Goal: Transaction & Acquisition: Purchase product/service

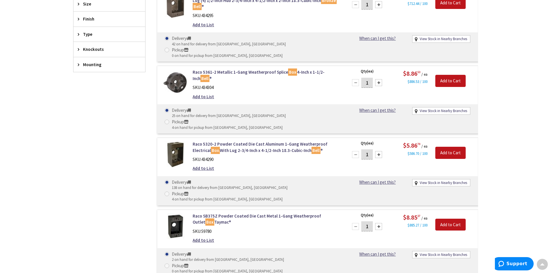
scroll to position [260, 0]
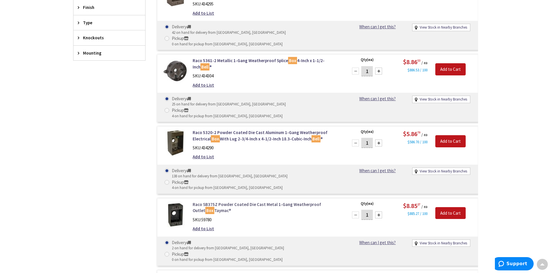
click at [263, 202] on link "Raco SB375Z Powder Coated Die Cast Metal 1-Gang Weatherproof Outlet Box Taymac®" at bounding box center [266, 208] width 147 height 12
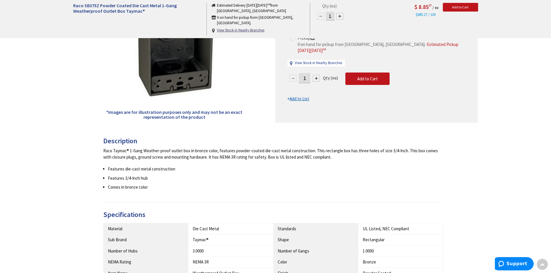
scroll to position [87, 0]
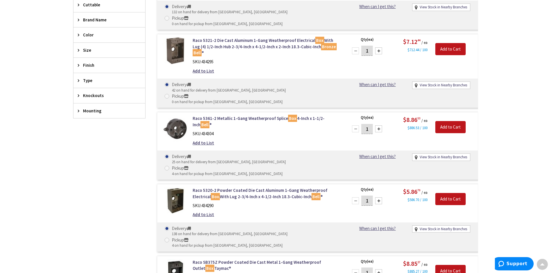
click at [380, 198] on div at bounding box center [378, 201] width 7 height 7
type input "2"
drag, startPoint x: 450, startPoint y: 157, endPoint x: 487, endPoint y: 163, distance: 37.3
click at [487, 163] on main "You searched for 'Bronxe bell box' View Subcategories Covers (6) Weatherproof B…" at bounding box center [276, 100] width 434 height 479
click at [259, 187] on link "Raco 5320-2 Powder Coated Die Cast Aluminum 1-Gang Weatherproof Electrical Box …" at bounding box center [266, 193] width 147 height 12
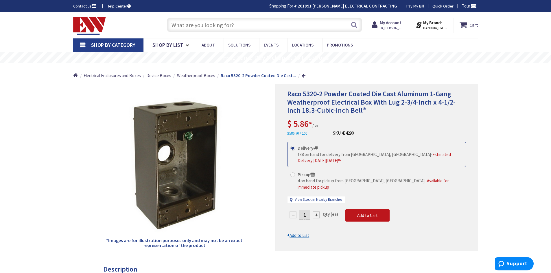
click at [314, 212] on div at bounding box center [316, 215] width 7 height 7
type input "2"
click at [365, 213] on span "Add to Cart" at bounding box center [367, 215] width 21 height 5
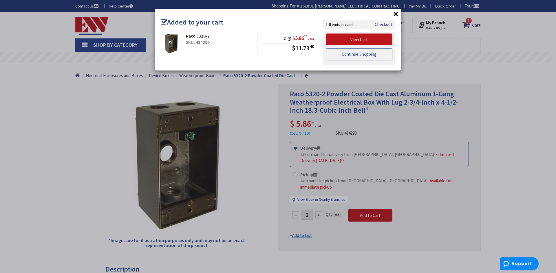
click at [357, 56] on link "Continue Shopping" at bounding box center [359, 54] width 67 height 12
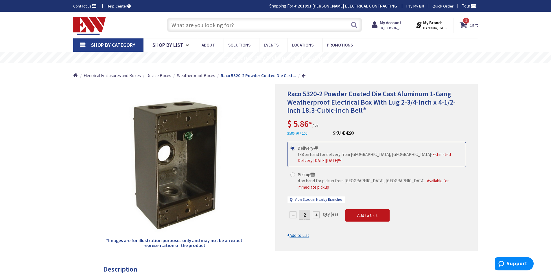
click at [252, 30] on input "text" at bounding box center [264, 25] width 195 height 14
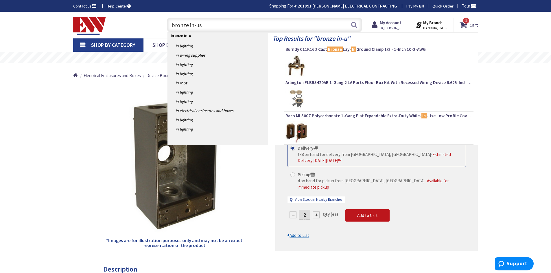
type input "bronze in-use"
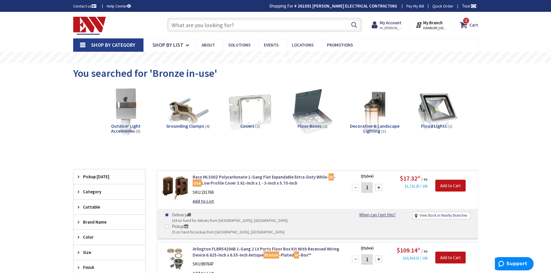
click at [212, 28] on input "text" at bounding box center [264, 25] width 195 height 14
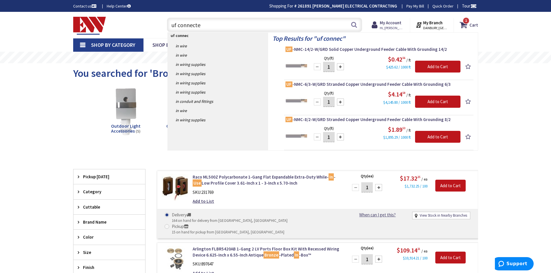
type input "uf connecter"
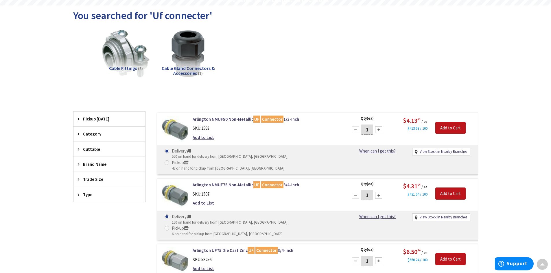
click at [380, 130] on div at bounding box center [378, 129] width 7 height 7
type input "2"
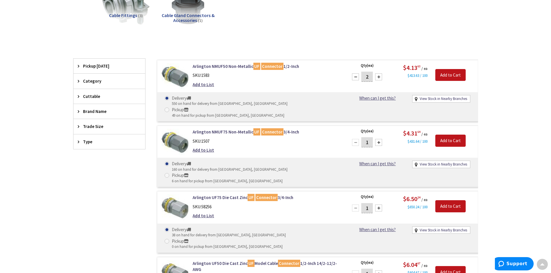
scroll to position [116, 0]
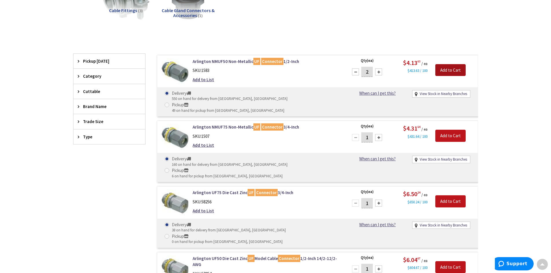
click at [447, 71] on input "Add to Cart" at bounding box center [450, 70] width 30 height 12
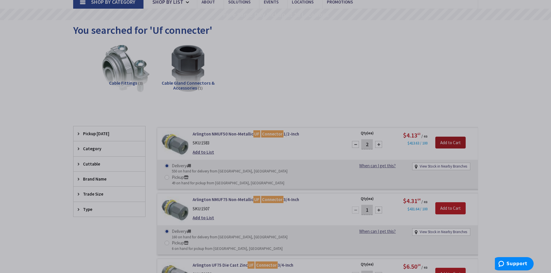
scroll to position [0, 0]
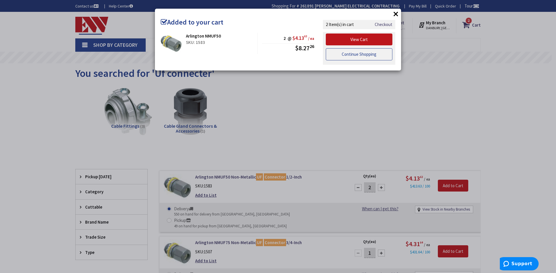
click at [363, 54] on link "Continue Shopping" at bounding box center [359, 54] width 67 height 12
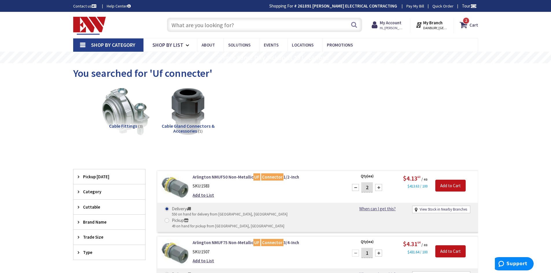
click at [260, 27] on input "text" at bounding box center [264, 25] width 195 height 14
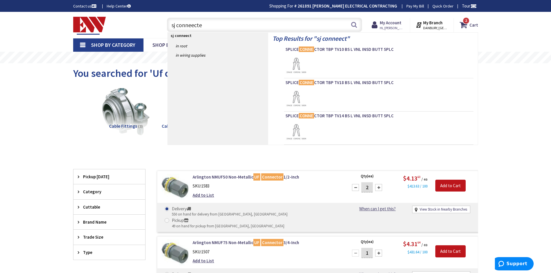
type input "sj conneecter"
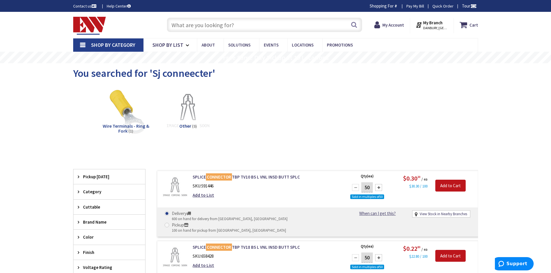
click at [215, 30] on input "text" at bounding box center [264, 25] width 195 height 14
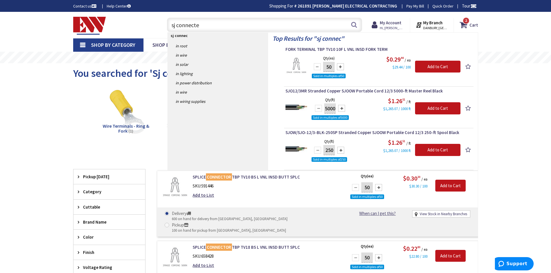
type input "sj connecter"
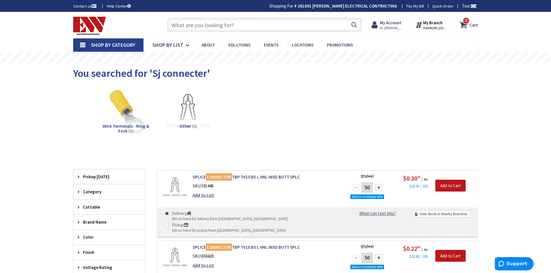
click at [223, 26] on input "text" at bounding box center [264, 25] width 195 height 14
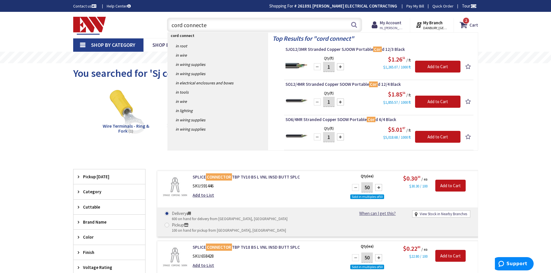
type input "cord connecter"
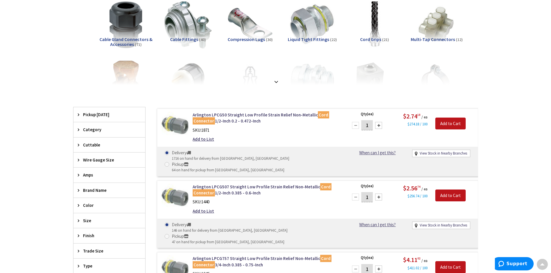
click at [379, 126] on div at bounding box center [378, 125] width 7 height 7
type input "2"
click at [453, 124] on input "Add to Cart" at bounding box center [450, 124] width 30 height 12
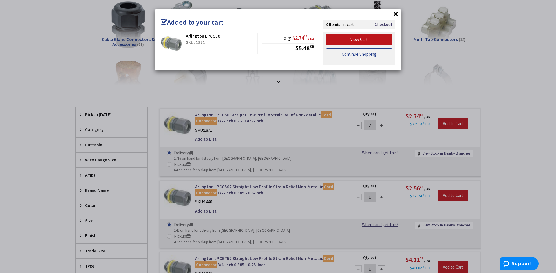
click at [362, 55] on link "Continue Shopping" at bounding box center [359, 54] width 67 height 12
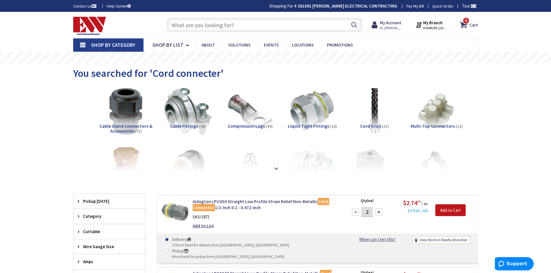
click at [244, 21] on input "text" at bounding box center [264, 25] width 195 height 14
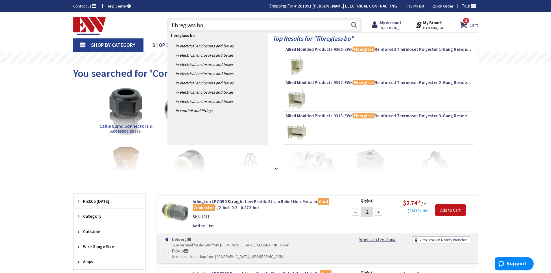
type input "fibreglass box"
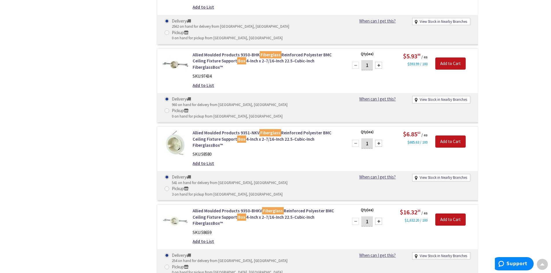
scroll to position [1533, 0]
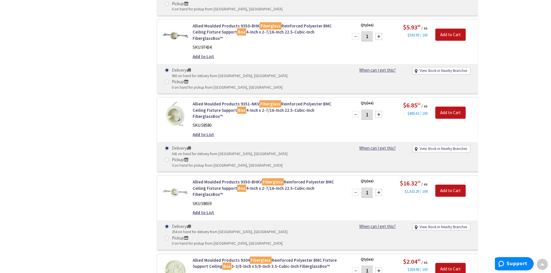
type input "100"
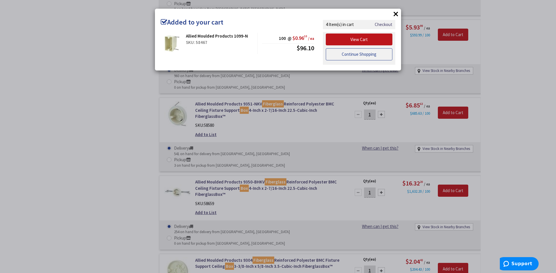
click at [361, 57] on link "Continue Shopping" at bounding box center [359, 54] width 67 height 12
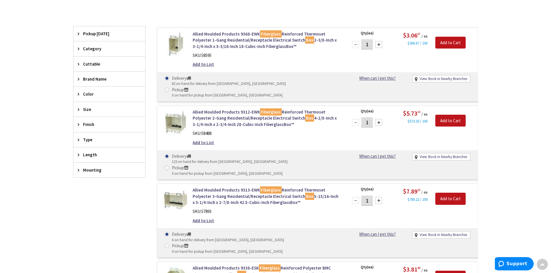
scroll to position [0, 0]
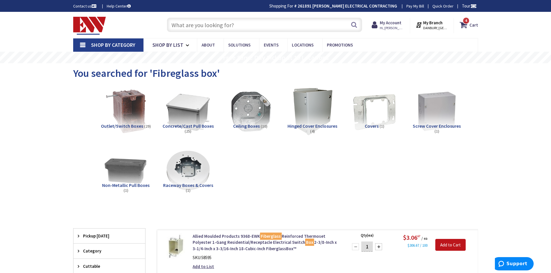
click at [209, 25] on input "text" at bounding box center [264, 25] width 195 height 14
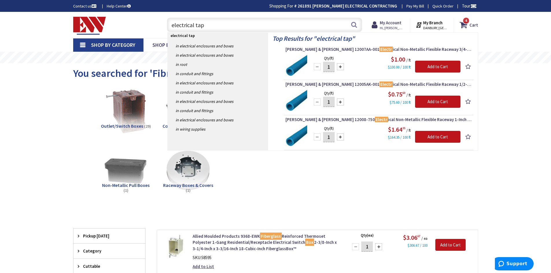
type input "electrical tape"
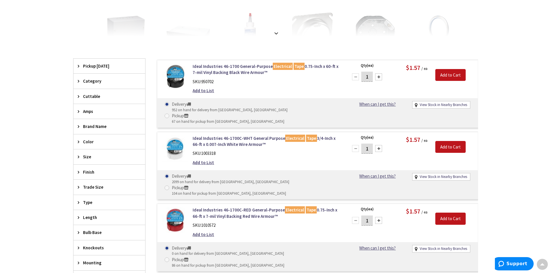
scroll to position [174, 0]
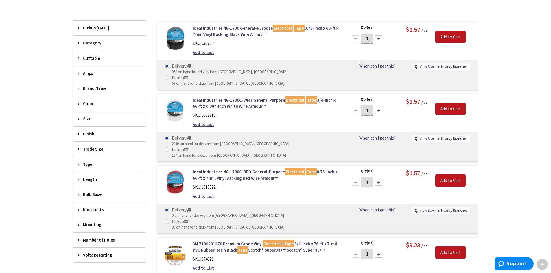
click at [372, 106] on input "1" at bounding box center [367, 111] width 12 height 10
type input "10"
click at [447, 103] on input "Add to Cart" at bounding box center [450, 109] width 30 height 12
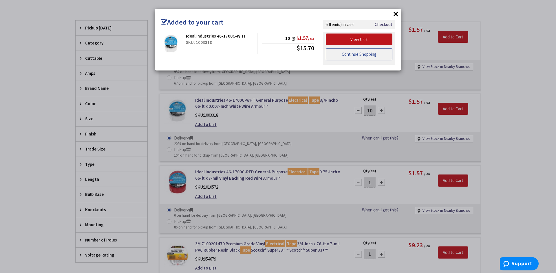
drag, startPoint x: 352, startPoint y: 54, endPoint x: 350, endPoint y: 58, distance: 4.5
click at [352, 54] on link "Continue Shopping" at bounding box center [359, 54] width 67 height 12
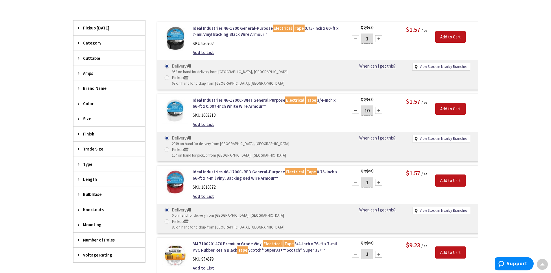
click at [370, 178] on input "1" at bounding box center [367, 183] width 12 height 10
type input "10"
click at [450, 175] on input "Add to Cart" at bounding box center [450, 181] width 30 height 12
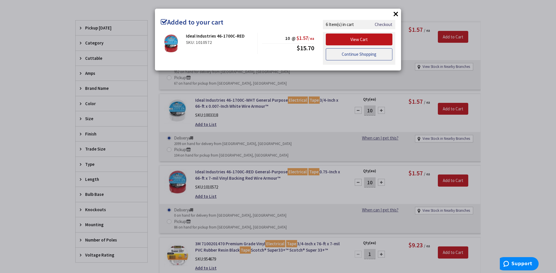
click at [364, 54] on link "Continue Shopping" at bounding box center [359, 54] width 67 height 12
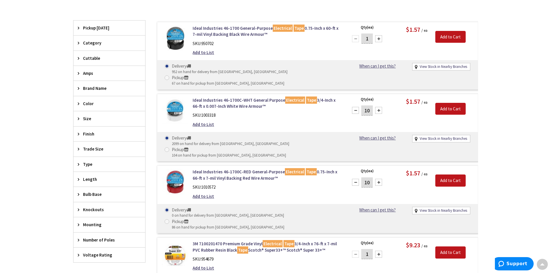
click at [372, 36] on input "1" at bounding box center [367, 39] width 12 height 10
type input "10"
click at [456, 36] on input "Add to Cart" at bounding box center [450, 37] width 30 height 12
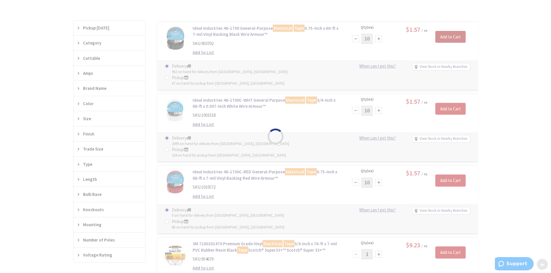
scroll to position [260, 0]
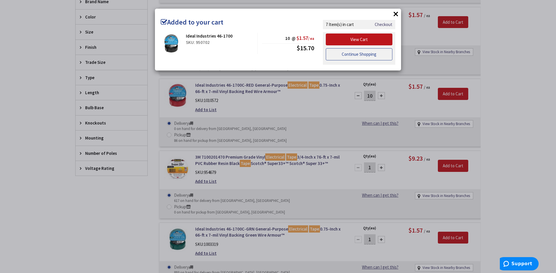
click at [361, 51] on link "Continue Shopping" at bounding box center [359, 54] width 67 height 12
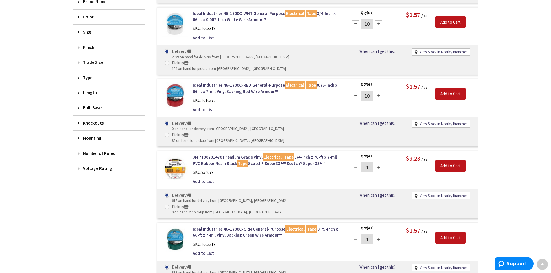
click at [369, 235] on input "1" at bounding box center [367, 240] width 12 height 10
type input "10"
click at [453, 232] on input "Add to Cart" at bounding box center [450, 238] width 30 height 12
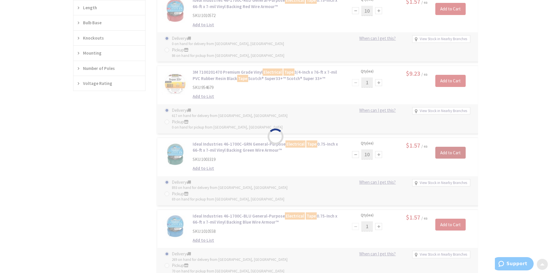
scroll to position [347, 0]
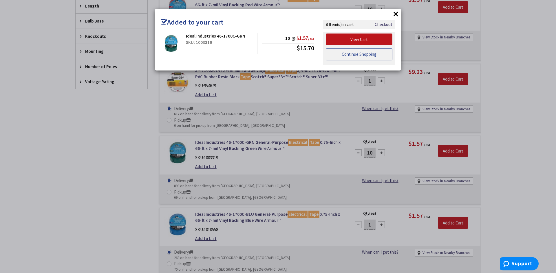
click at [367, 55] on link "Continue Shopping" at bounding box center [359, 54] width 67 height 12
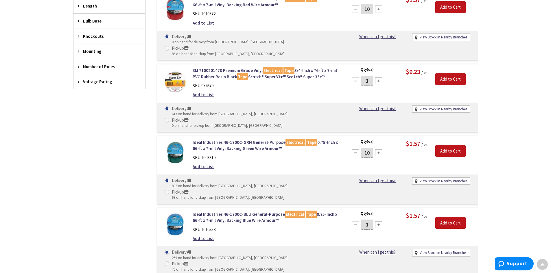
click at [372, 220] on input "1" at bounding box center [367, 225] width 12 height 10
type input "10"
click at [448, 217] on input "Add to Cart" at bounding box center [450, 223] width 30 height 12
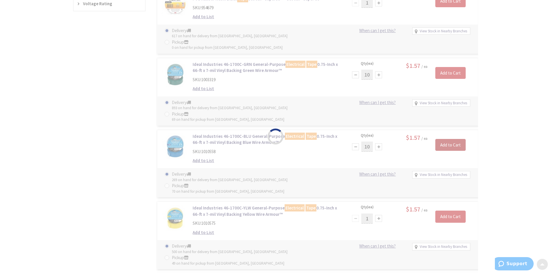
scroll to position [289, 0]
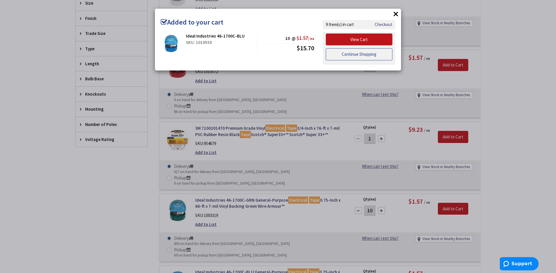
click at [350, 58] on link "Continue Shopping" at bounding box center [359, 54] width 67 height 12
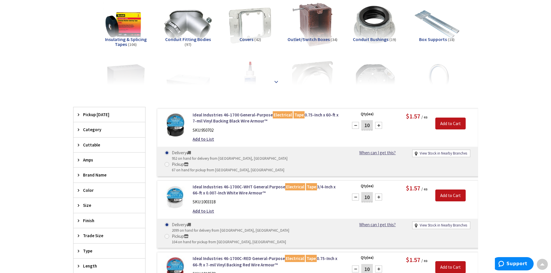
scroll to position [0, 0]
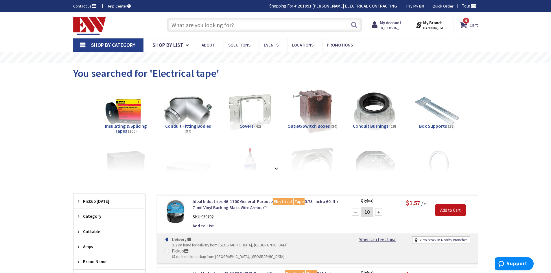
click at [220, 20] on input "text" at bounding box center [264, 25] width 195 height 14
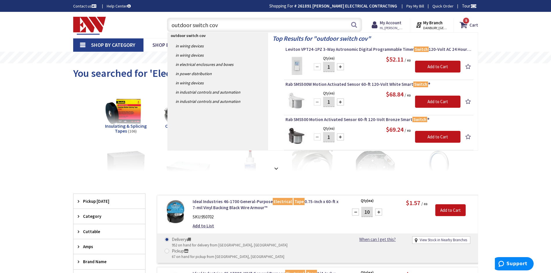
type input "outdoor switch cover"
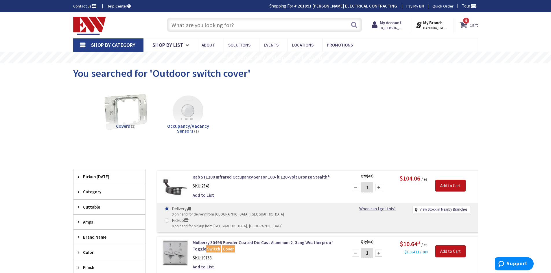
click at [464, 25] on icon at bounding box center [465, 25] width 10 height 10
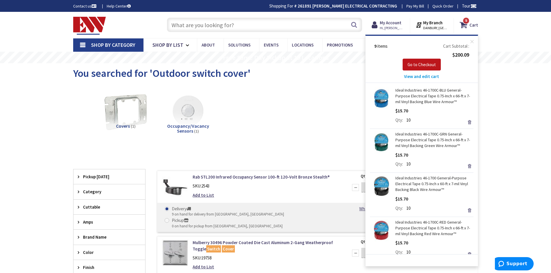
click at [304, 157] on div "View Subcategories Covers (1) Occupancy/Vacancy Sensors (1) Clear all No Produc…" at bounding box center [275, 204] width 405 height 238
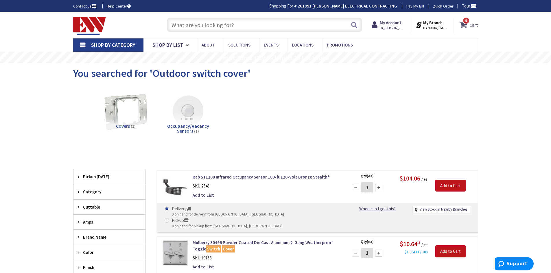
click at [467, 26] on icon at bounding box center [465, 25] width 10 height 10
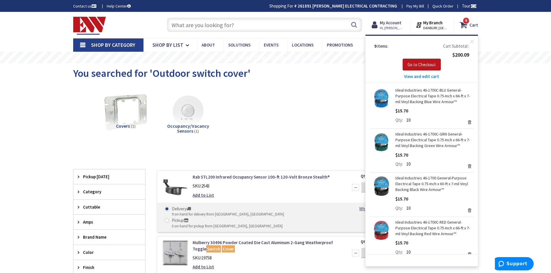
click at [260, 26] on input "text" at bounding box center [264, 25] width 195 height 14
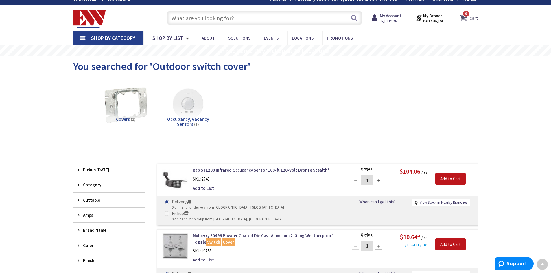
scroll to position [1, 0]
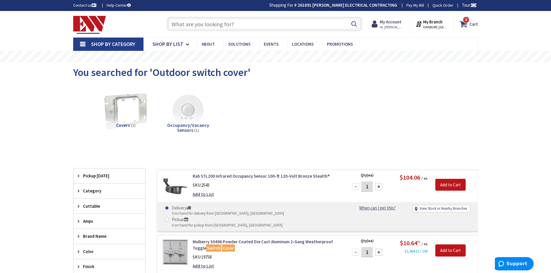
click at [230, 23] on input "text" at bounding box center [264, 24] width 195 height 14
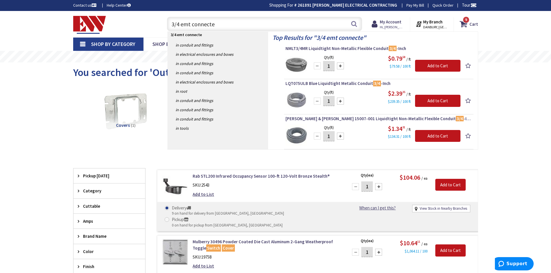
type input "3/4 emt connecter"
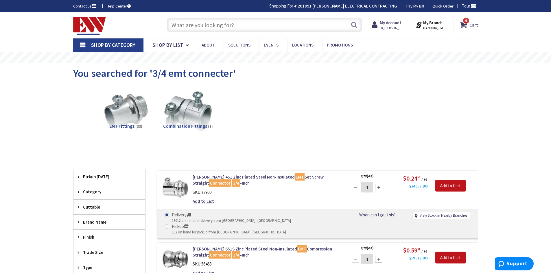
click at [231, 26] on input "text" at bounding box center [264, 25] width 195 height 14
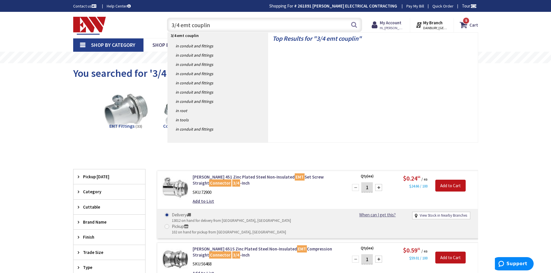
type input "3/4 emt coupling"
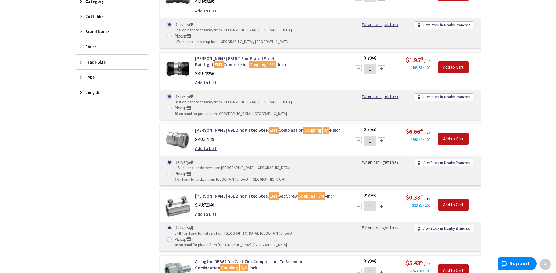
scroll to position [203, 0]
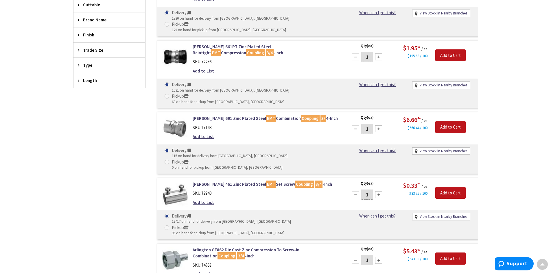
click at [372, 190] on input "1" at bounding box center [367, 195] width 12 height 10
type input "15"
click at [449, 187] on input "Add to Cart" at bounding box center [450, 193] width 30 height 12
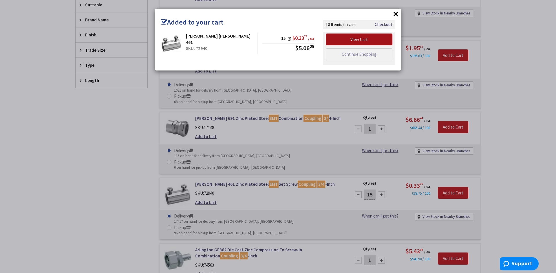
click at [375, 38] on link "View Cart" at bounding box center [359, 40] width 67 height 12
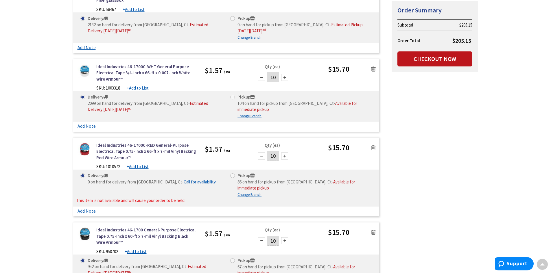
scroll to position [405, 0]
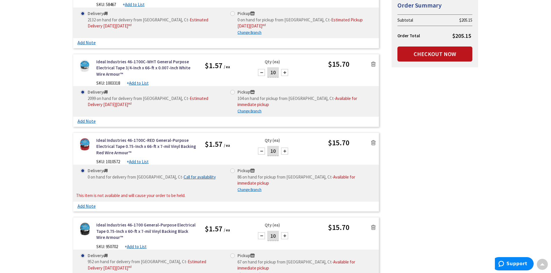
click at [373, 140] on icon at bounding box center [373, 143] width 5 height 6
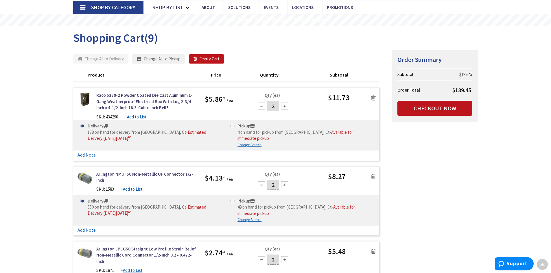
scroll to position [29, 0]
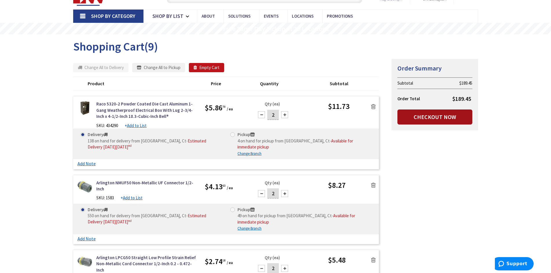
click at [432, 116] on link "Checkout Now" at bounding box center [435, 117] width 75 height 15
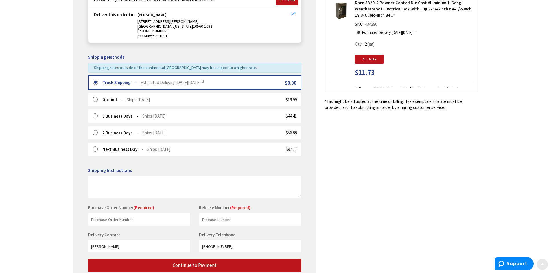
scroll to position [110, 0]
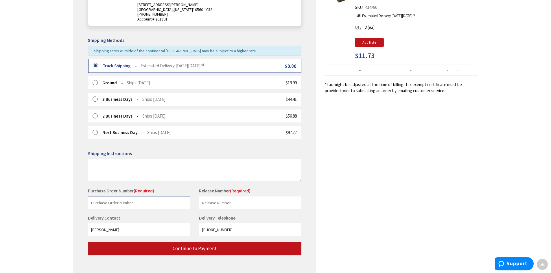
click at [134, 203] on input "text" at bounding box center [139, 202] width 102 height 13
type input "Stock"
click at [222, 201] on input "text" at bounding box center [250, 202] width 102 height 13
type input "[PERSON_NAME]"
drag, startPoint x: 235, startPoint y: 234, endPoint x: 209, endPoint y: 237, distance: 26.2
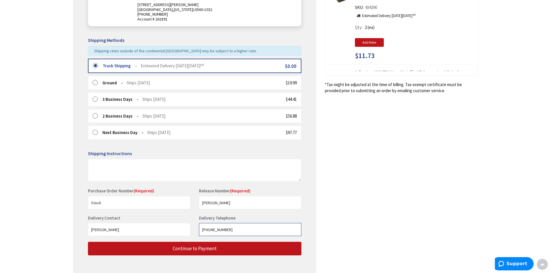
click at [209, 236] on input "[PHONE_NUMBER]" at bounding box center [250, 229] width 102 height 13
click at [211, 229] on input "914-3842454" at bounding box center [250, 229] width 102 height 13
click at [212, 230] on input "914-3842454" at bounding box center [250, 229] width 102 height 13
click at [210, 230] on input "914-3842454" at bounding box center [250, 229] width 102 height 13
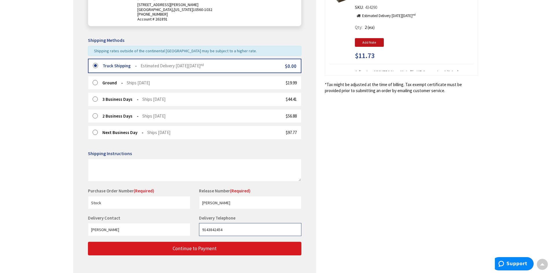
type input "9143842454"
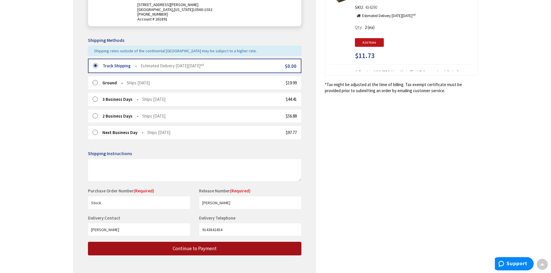
click at [212, 251] on span "Continue to Payment" at bounding box center [195, 249] width 44 height 6
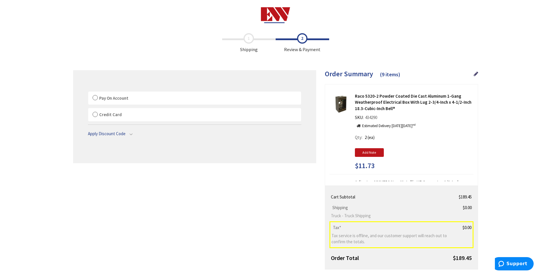
click at [98, 97] on label "Pay On Account" at bounding box center [194, 98] width 213 height 13
click at [88, 93] on input "Pay On Account" at bounding box center [88, 93] width 0 height 0
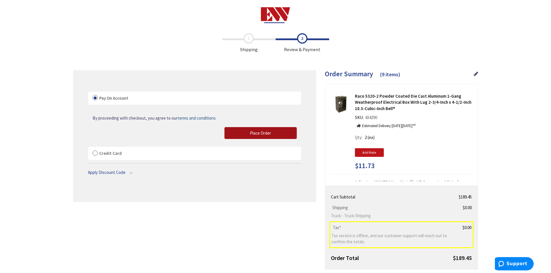
drag, startPoint x: 266, startPoint y: 133, endPoint x: 538, endPoint y: 13, distance: 297.3
click at [266, 132] on span "Place Order" at bounding box center [260, 132] width 21 height 5
